Goal: Information Seeking & Learning: Check status

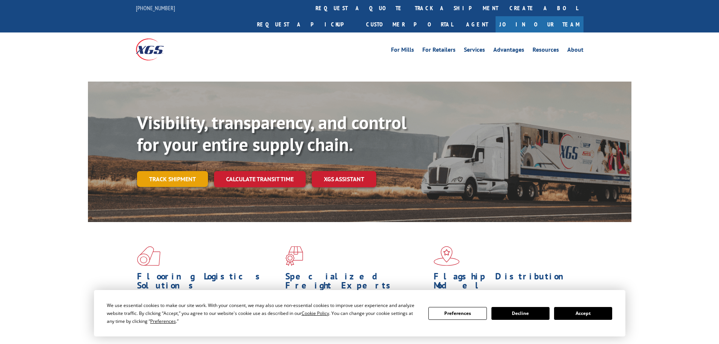
click at [174, 171] on link "Track shipment" at bounding box center [172, 179] width 71 height 16
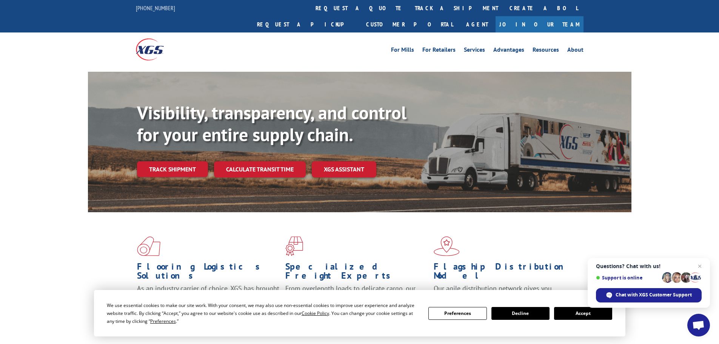
click at [591, 315] on button "Accept" at bounding box center [583, 313] width 58 height 13
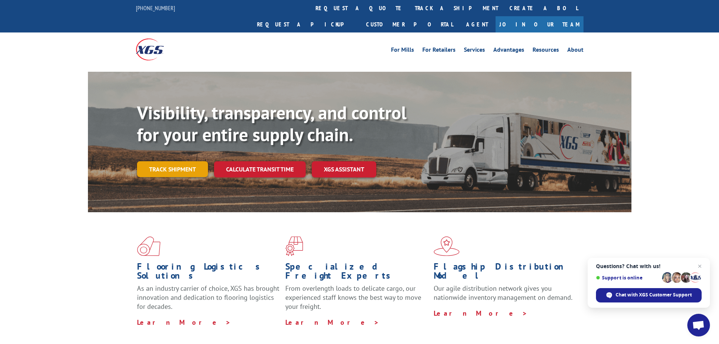
click at [181, 161] on link "Track shipment" at bounding box center [172, 169] width 71 height 16
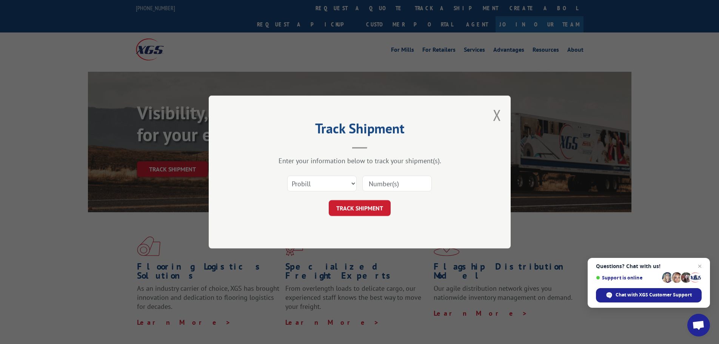
click at [307, 169] on div "Enter your information below to track your shipment(s). Select category... Prob…" at bounding box center [359, 186] width 226 height 60
click at [327, 182] on select "Select category... Probill BOL PO" at bounding box center [321, 183] width 69 height 16
select select "po"
click at [287, 175] on select "Select category... Probill BOL PO" at bounding box center [321, 183] width 69 height 16
click at [396, 187] on input at bounding box center [396, 183] width 69 height 16
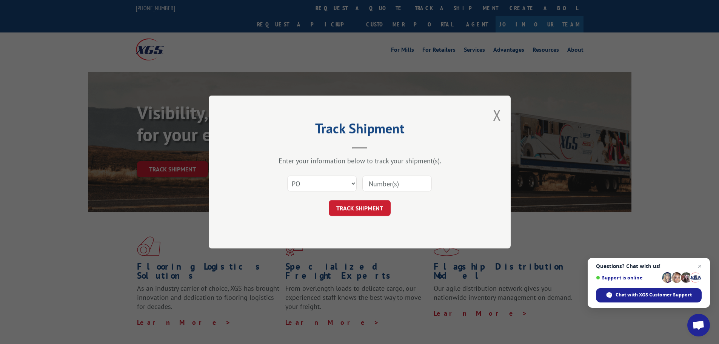
paste input "09523442"
type input "09523442"
click at [359, 215] on button "TRACK SHIPMENT" at bounding box center [360, 208] width 62 height 16
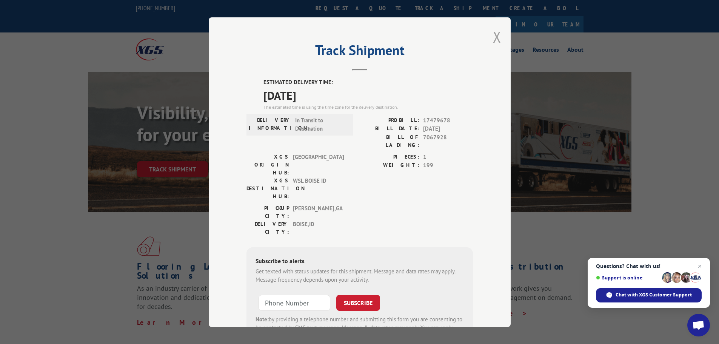
click at [493, 33] on button "Close modal" at bounding box center [497, 37] width 8 height 20
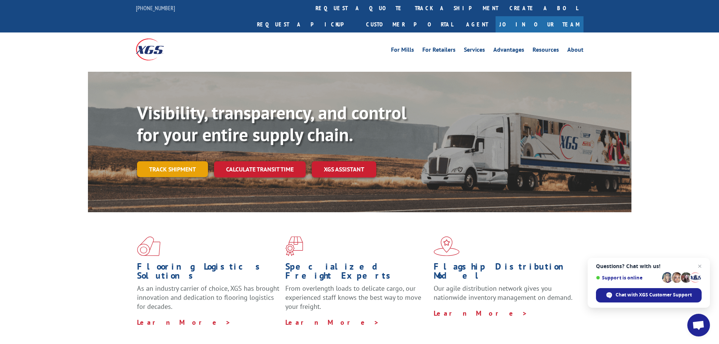
click at [183, 161] on link "Track shipment" at bounding box center [172, 169] width 71 height 16
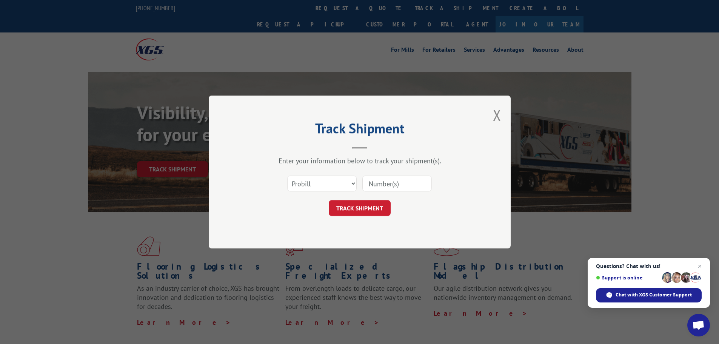
click at [388, 180] on input at bounding box center [396, 183] width 69 height 16
paste input "17479678"
type input "17479678"
click at [362, 205] on button "TRACK SHIPMENT" at bounding box center [360, 208] width 62 height 16
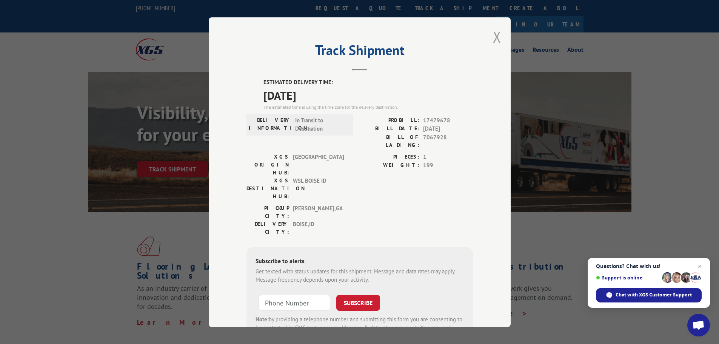
click at [493, 38] on button "Close modal" at bounding box center [497, 37] width 8 height 20
